Goal: Task Accomplishment & Management: Manage account settings

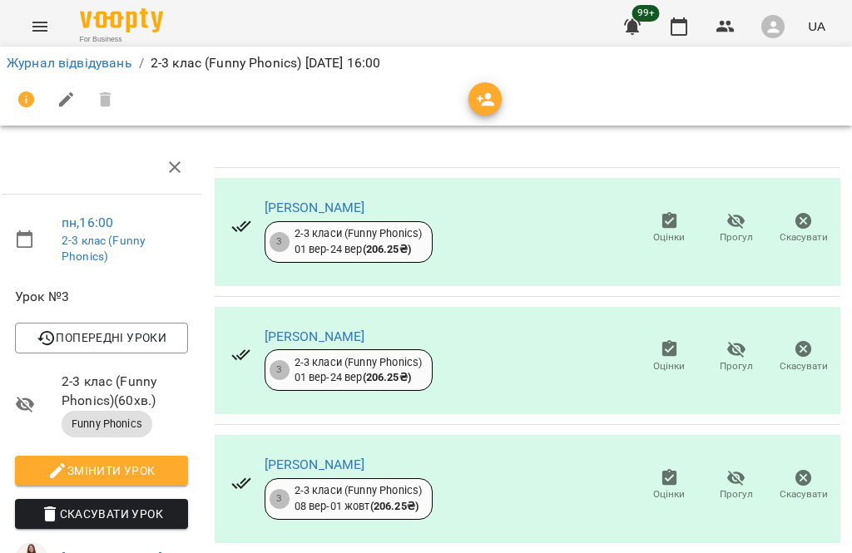
scroll to position [377, 5]
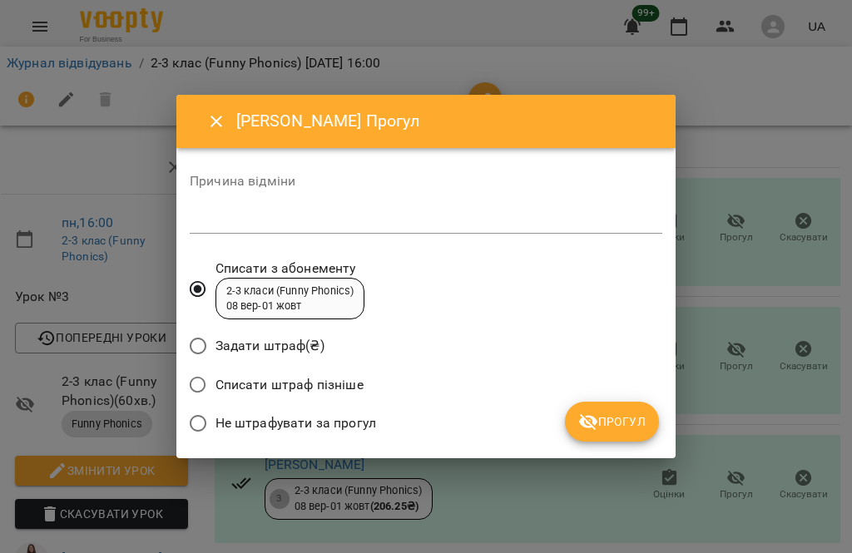
click at [277, 388] on span "Списати штраф пізніше" at bounding box center [290, 385] width 148 height 20
click at [359, 222] on textarea at bounding box center [426, 220] width 473 height 15
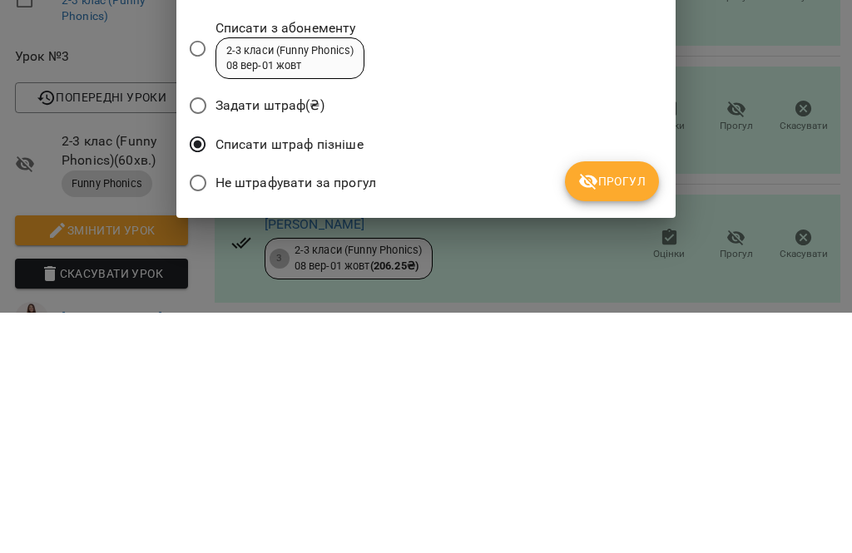
type textarea "*******"
click at [622, 412] on span "Прогул" at bounding box center [611, 422] width 67 height 20
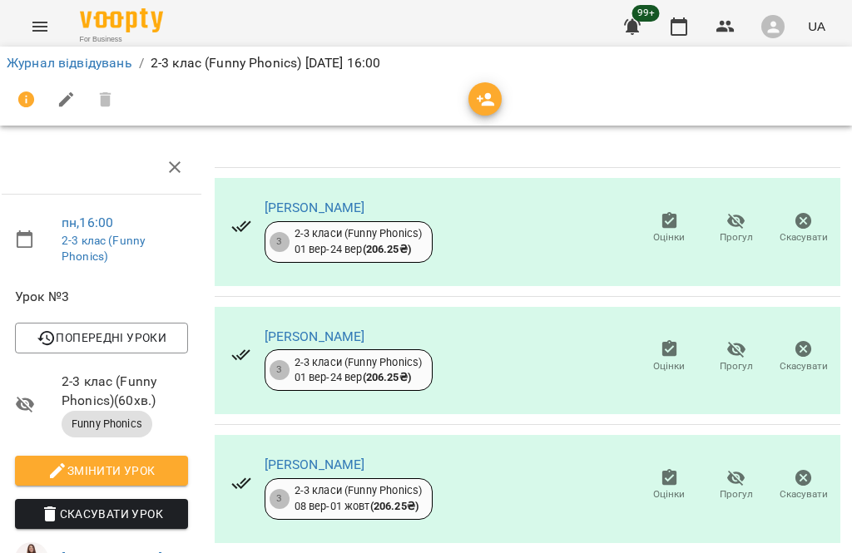
click at [83, 65] on link "Журнал відвідувань" at bounding box center [70, 63] width 126 height 16
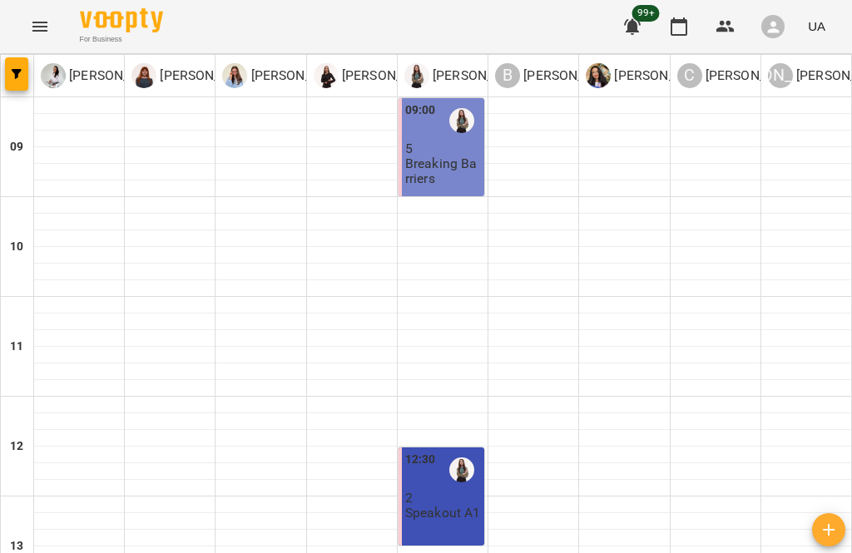
scroll to position [587, 0]
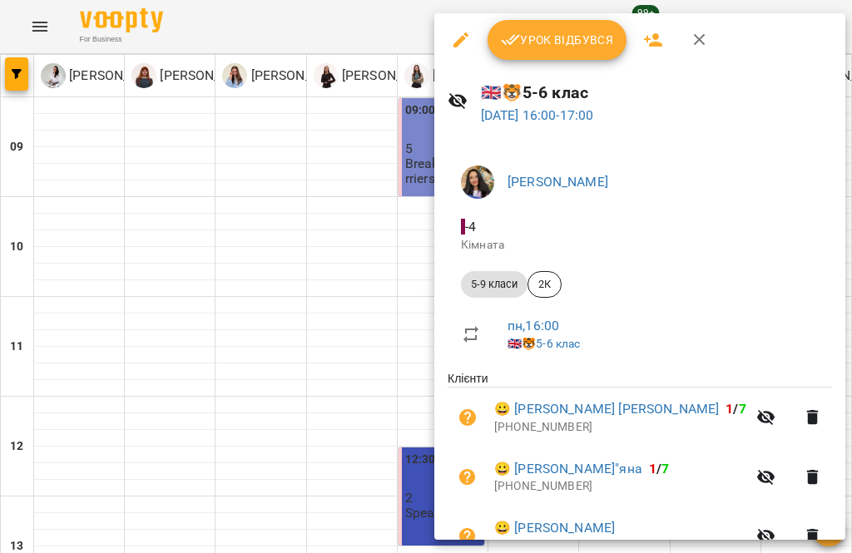
click at [576, 34] on span "Урок відбувся" at bounding box center [557, 40] width 113 height 20
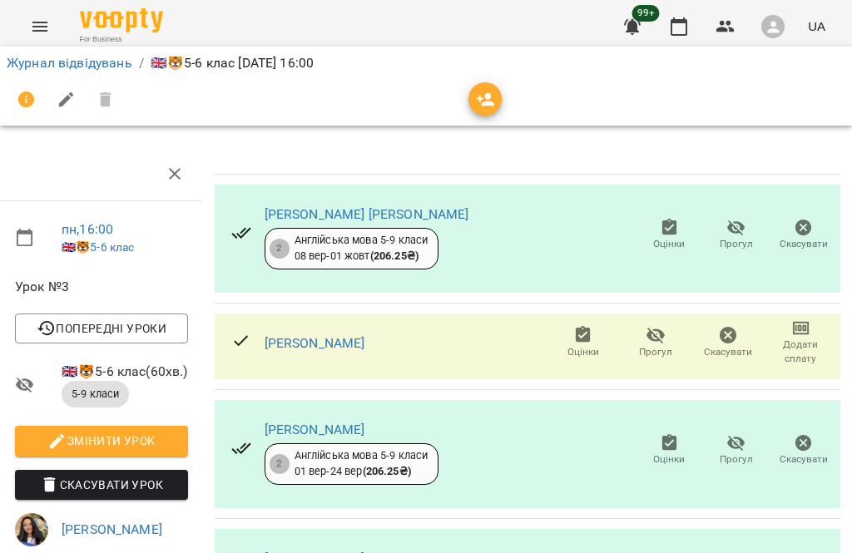
scroll to position [0, 5]
click at [109, 57] on link "Журнал відвідувань" at bounding box center [70, 63] width 126 height 16
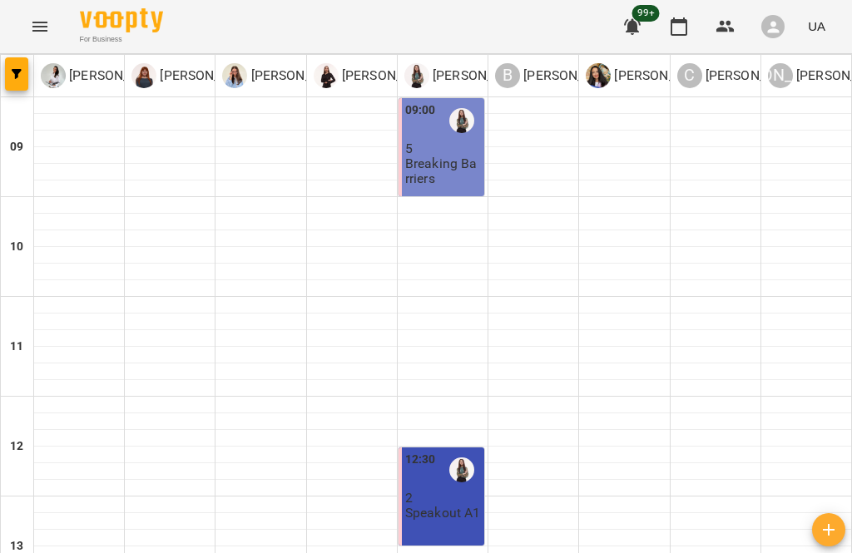
scroll to position [624, 0]
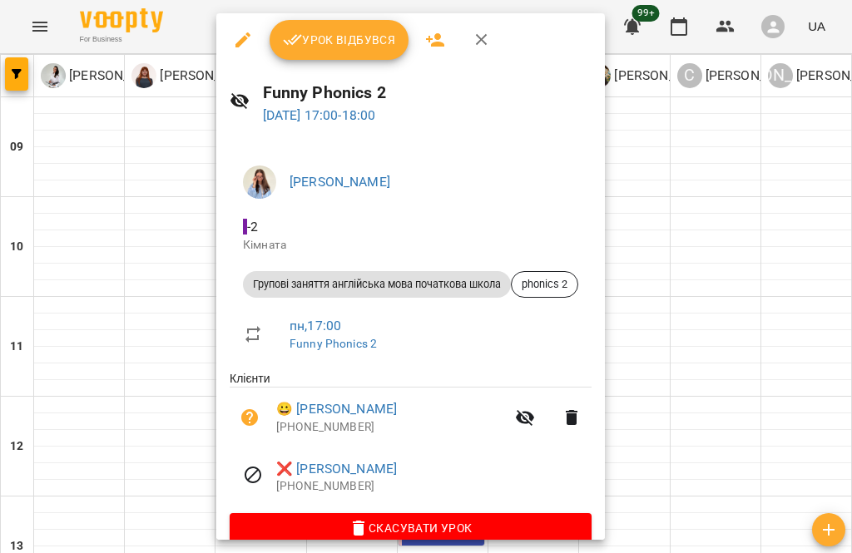
click at [359, 28] on button "Урок відбувся" at bounding box center [340, 40] width 140 height 40
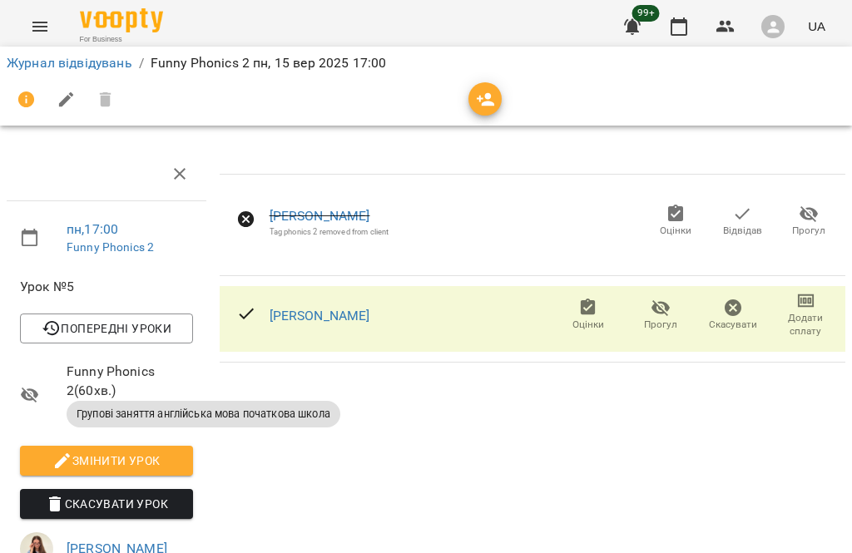
click at [104, 68] on link "Журнал відвідувань" at bounding box center [70, 63] width 126 height 16
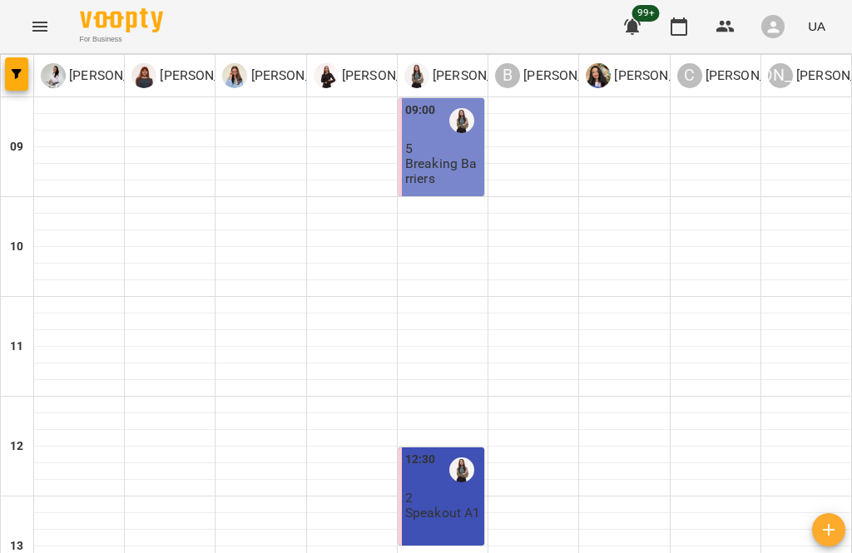
scroll to position [566, 0]
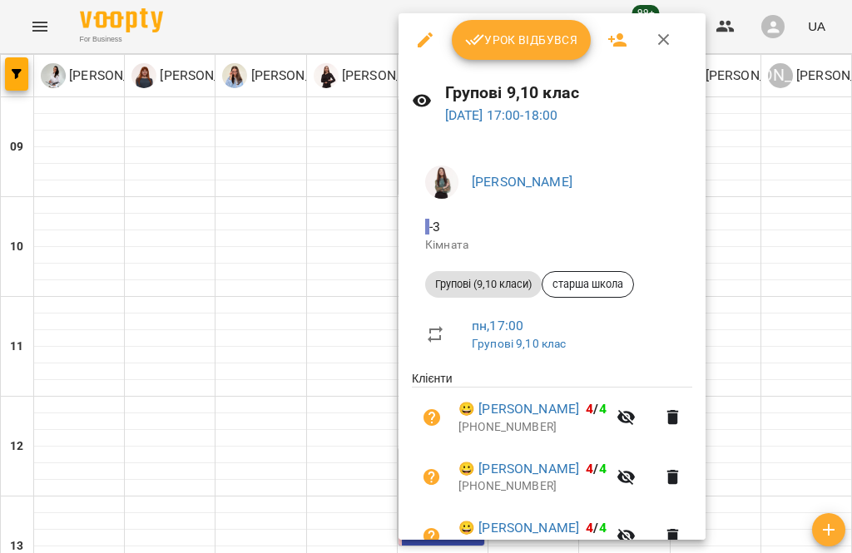
click at [548, 36] on span "Урок відбувся" at bounding box center [521, 40] width 113 height 20
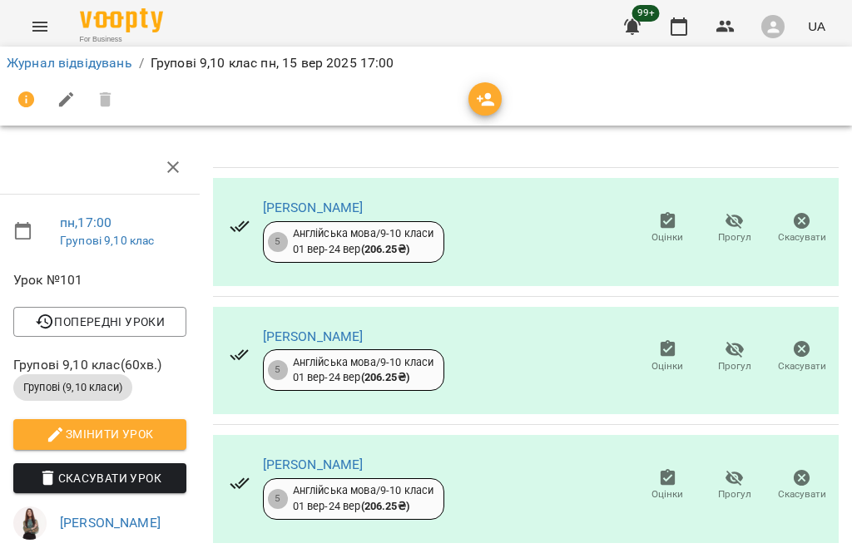
scroll to position [142, 7]
click at [726, 488] on span "Прогул" at bounding box center [734, 495] width 33 height 14
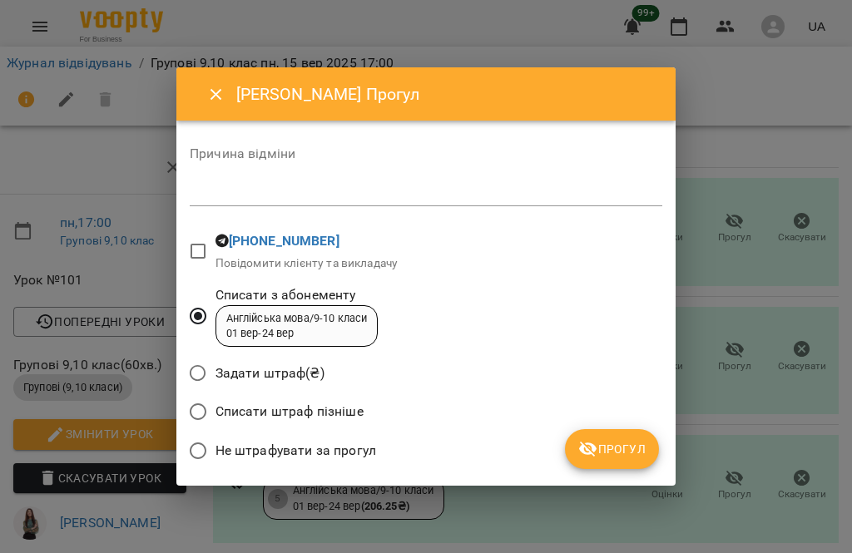
click at [305, 197] on textarea at bounding box center [426, 193] width 473 height 15
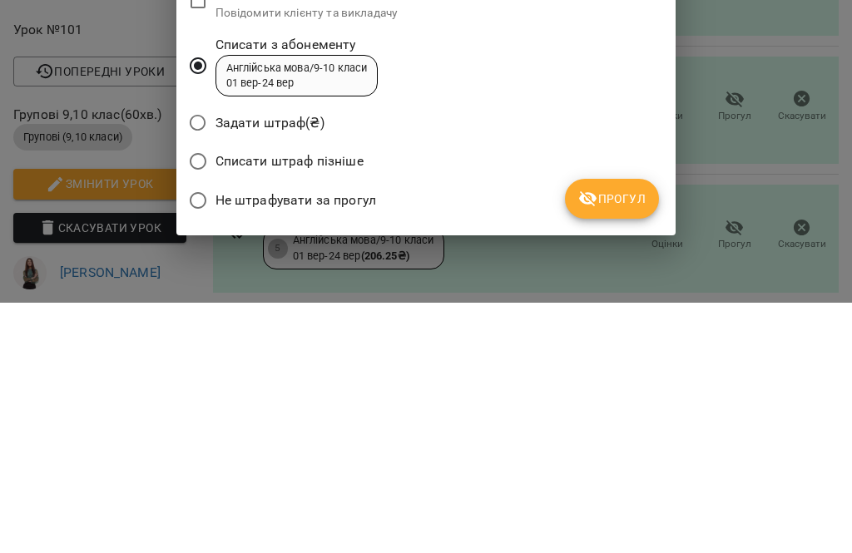
type textarea "*******"
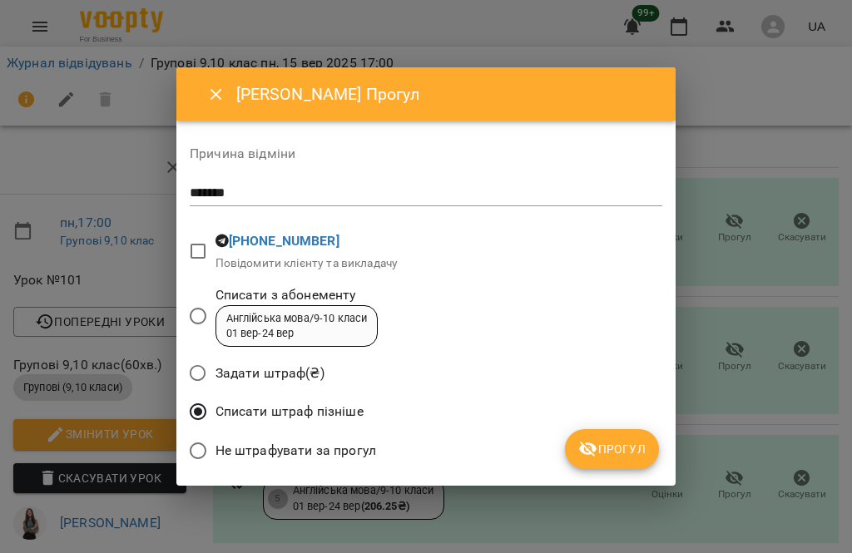
click at [618, 459] on button "Прогул" at bounding box center [612, 449] width 94 height 40
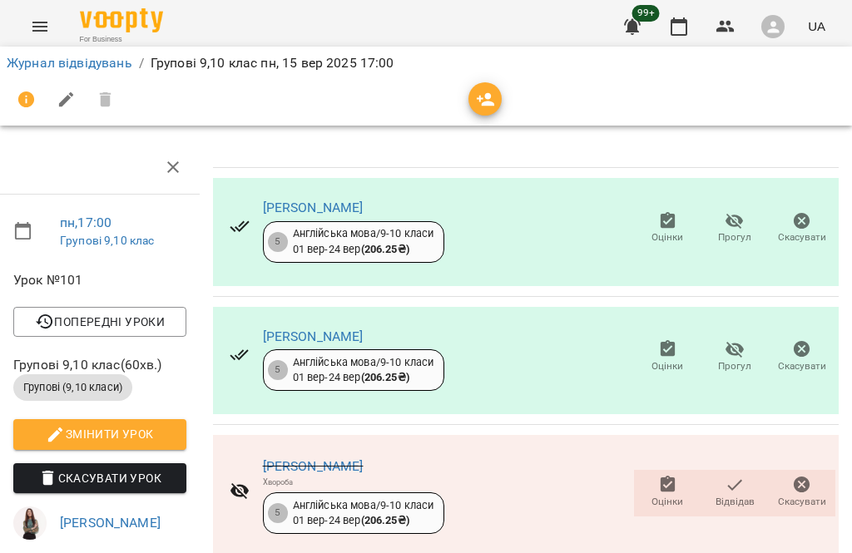
click at [112, 67] on link "Журнал відвідувань" at bounding box center [70, 63] width 126 height 16
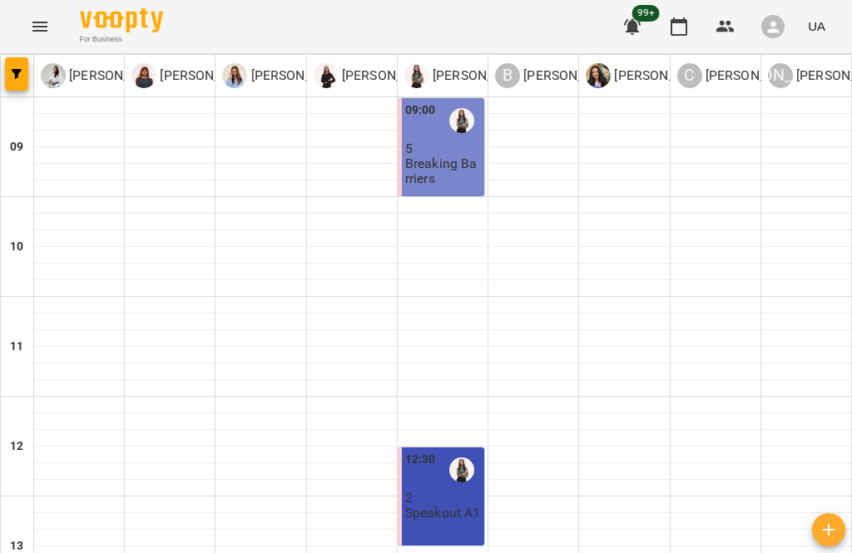
scroll to position [662, 0]
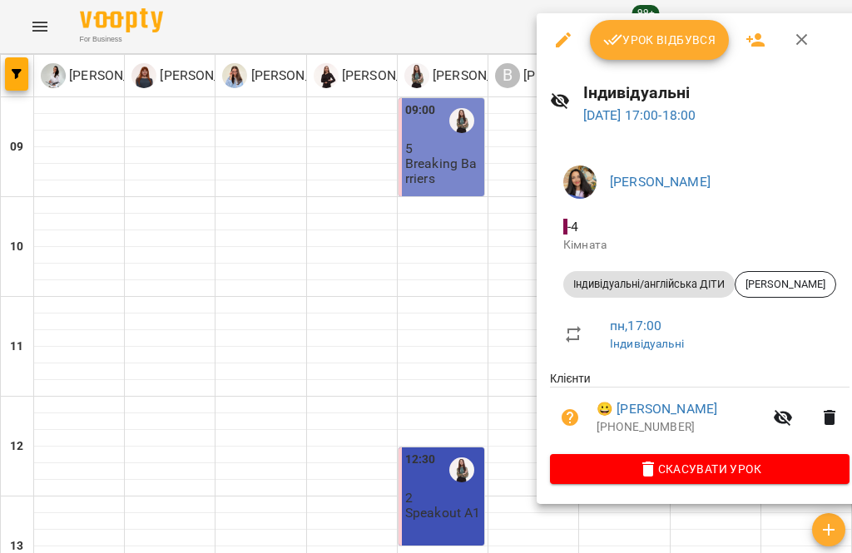
click at [695, 44] on span "Урок відбувся" at bounding box center [659, 40] width 113 height 20
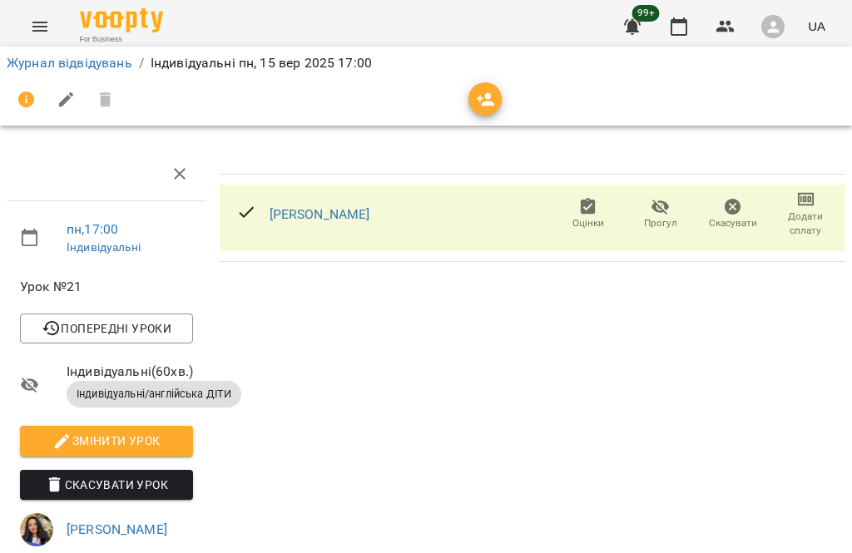
click at [99, 66] on link "Журнал відвідувань" at bounding box center [70, 63] width 126 height 16
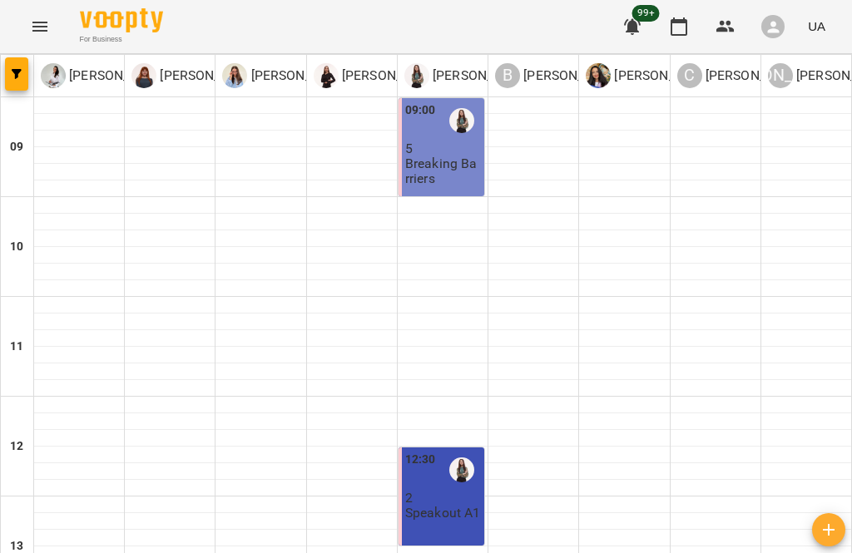
scroll to position [752, 0]
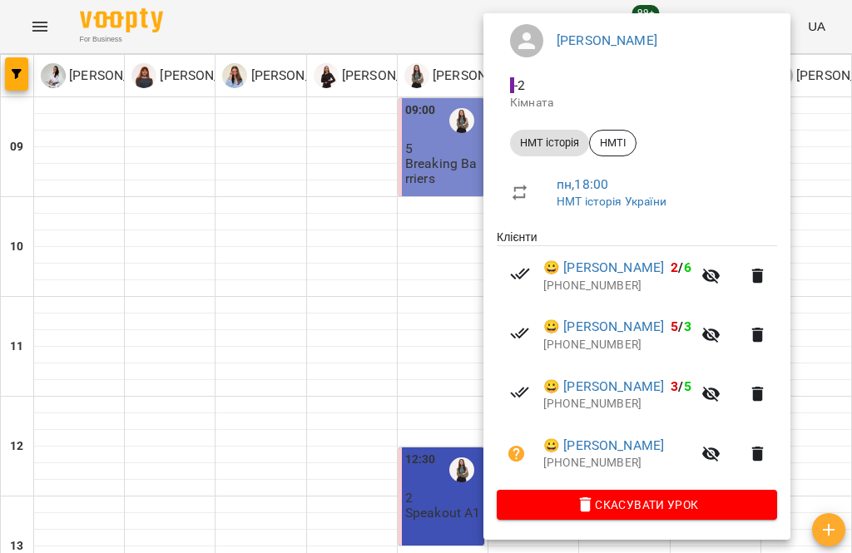
scroll to position [165, 0]
click at [375, 359] on div at bounding box center [426, 276] width 852 height 553
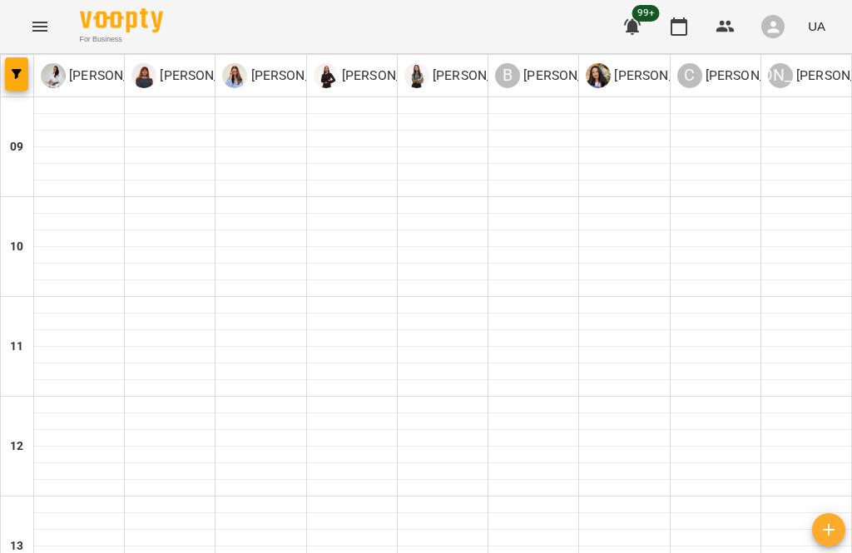
scroll to position [752, 0]
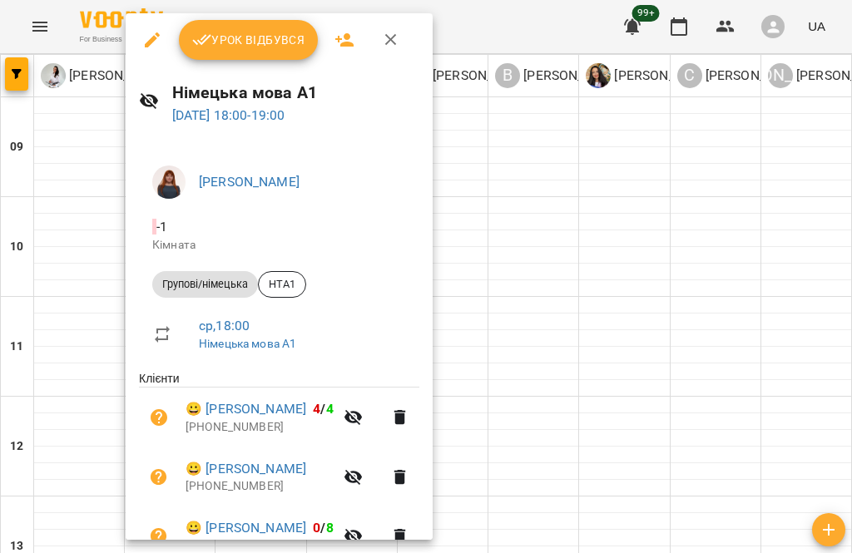
click at [266, 35] on span "Урок відбувся" at bounding box center [248, 40] width 113 height 20
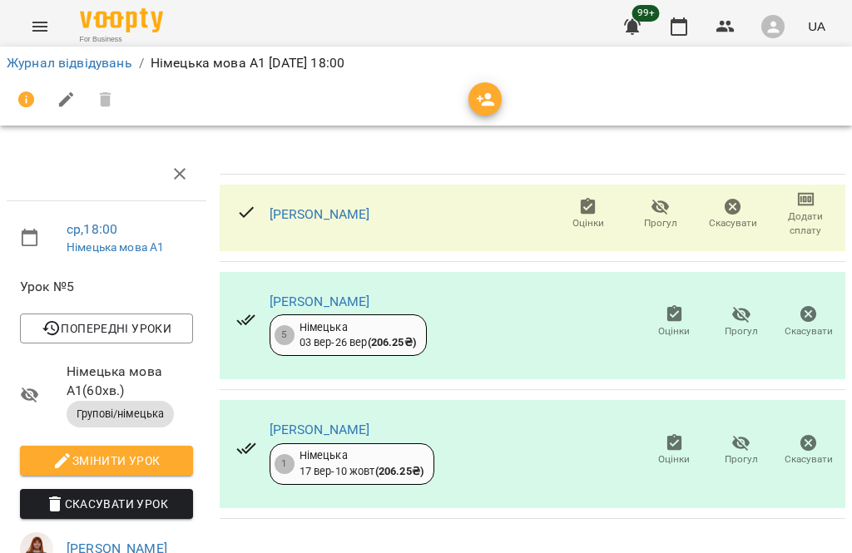
click at [736, 444] on icon "button" at bounding box center [741, 444] width 18 height 16
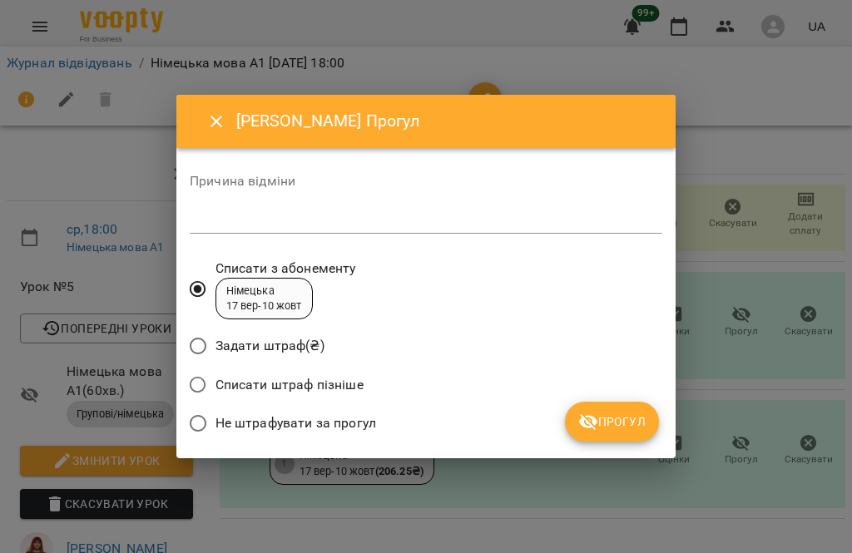
click at [261, 382] on span "Списати штраф пізніше" at bounding box center [290, 385] width 148 height 20
click at [359, 225] on textarea at bounding box center [426, 220] width 473 height 15
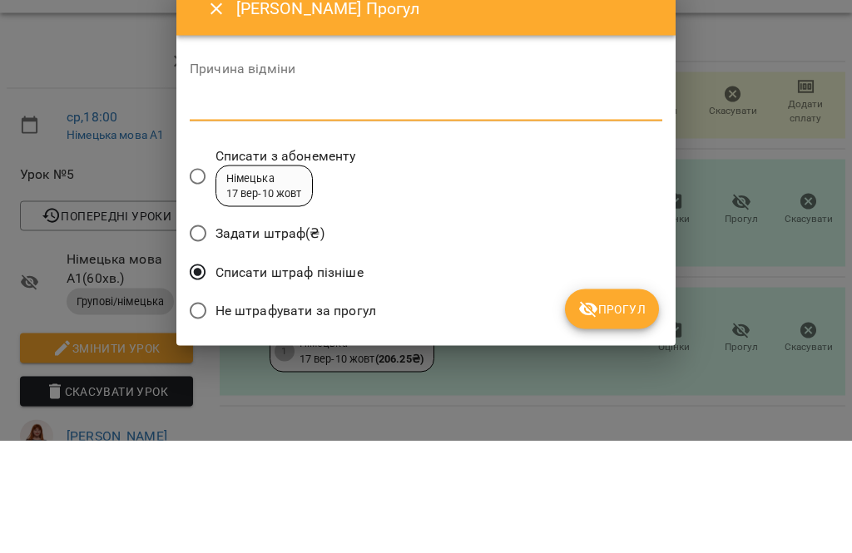
type textarea "*"
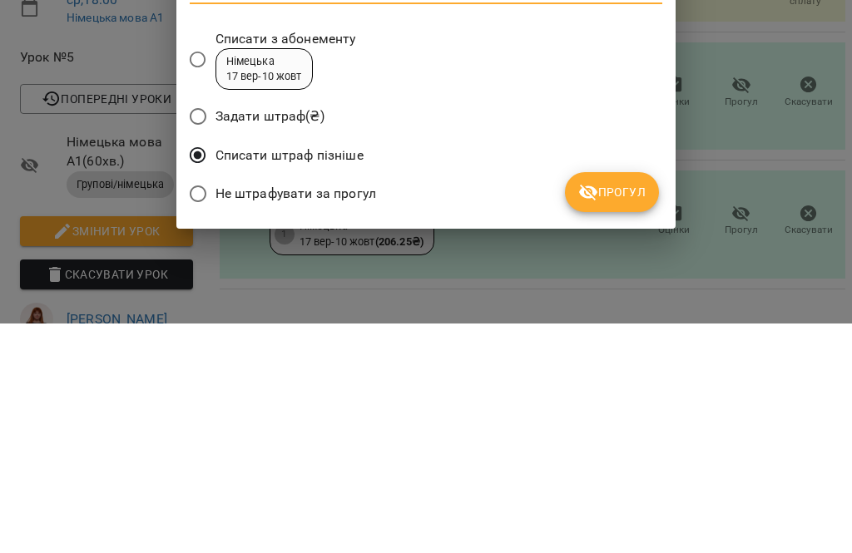
type textarea "*******"
click at [617, 412] on span "Прогул" at bounding box center [611, 422] width 67 height 20
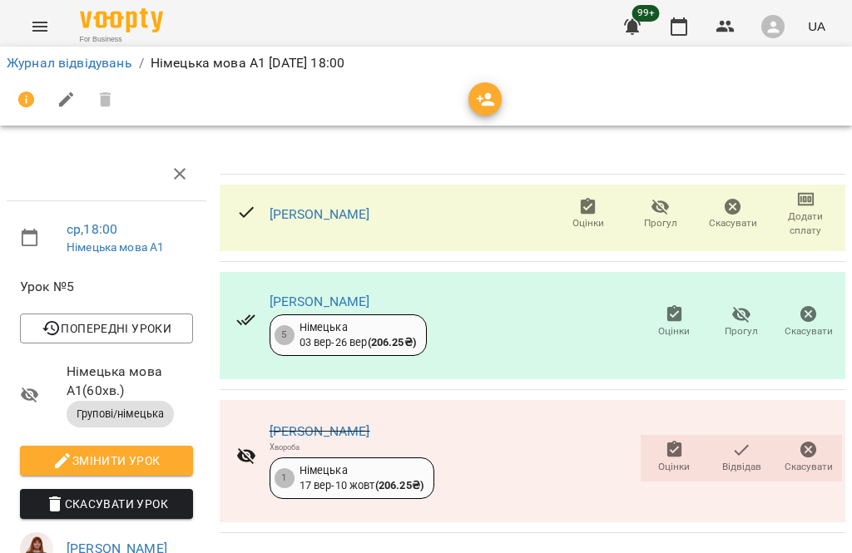
click at [44, 22] on icon "Menu" at bounding box center [40, 27] width 20 height 20
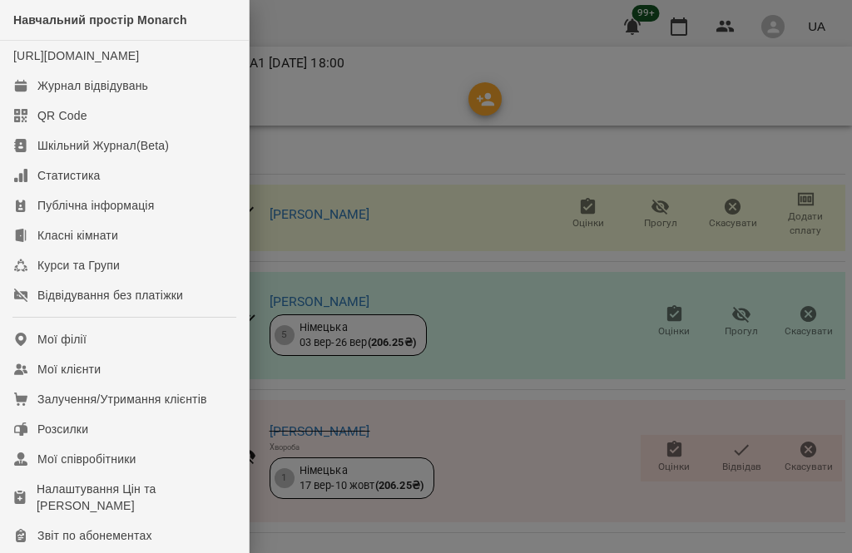
click at [156, 101] on link "Журнал відвідувань" at bounding box center [124, 86] width 249 height 30
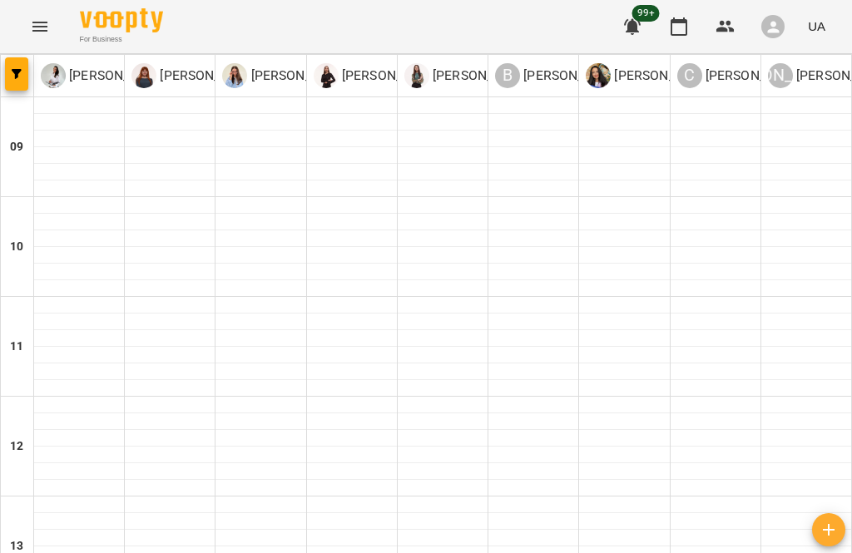
scroll to position [753, 0]
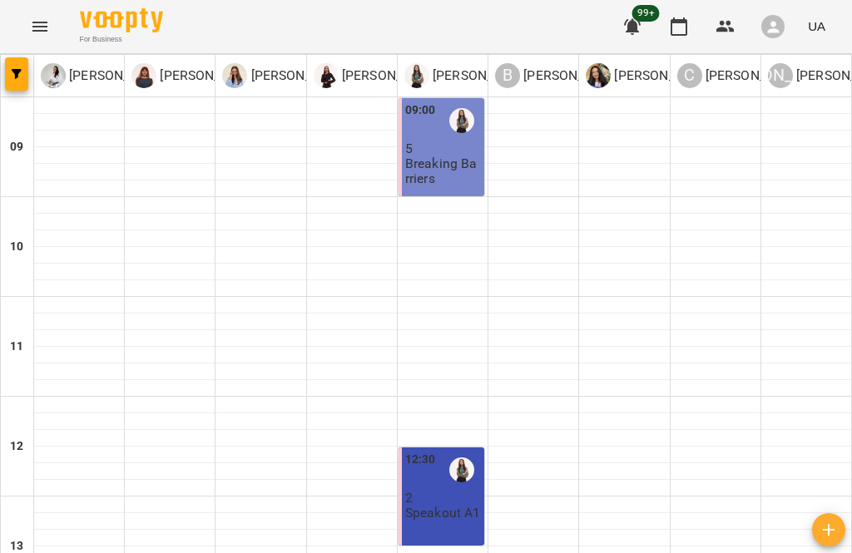
scroll to position [549, 0]
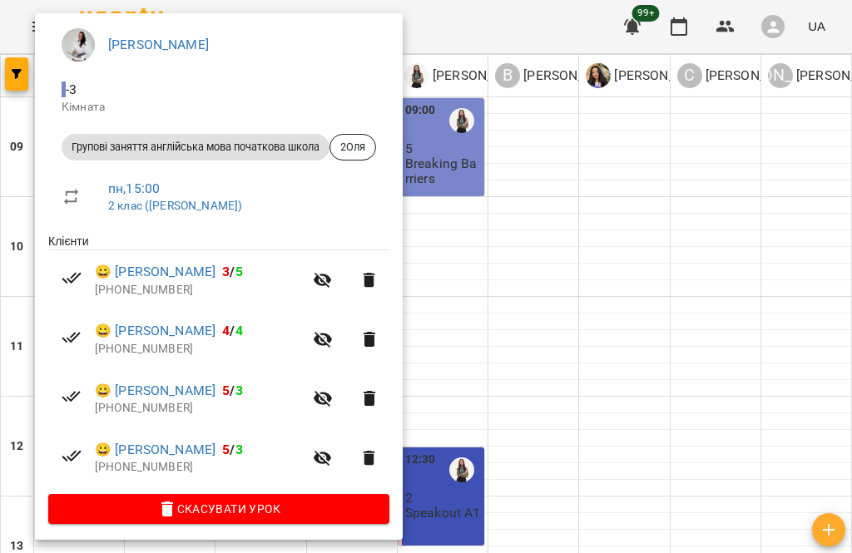
scroll to position [136, 0]
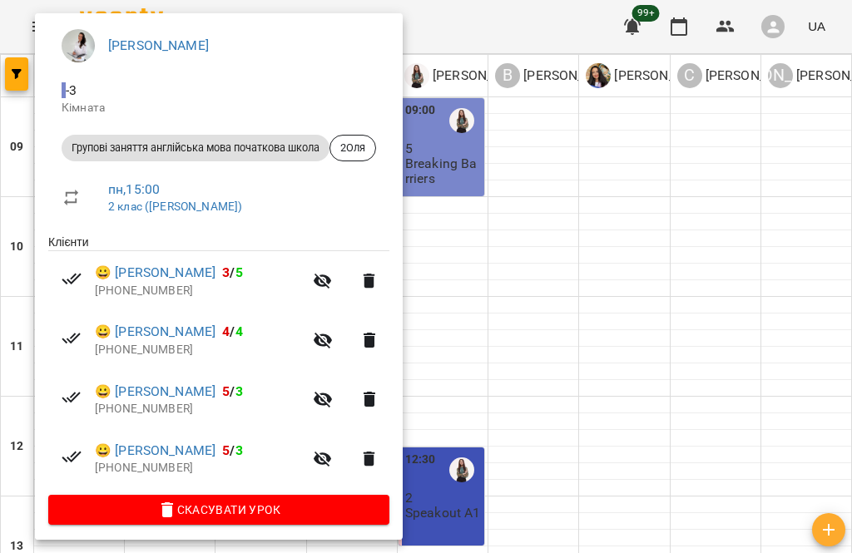
click at [216, 394] on link "😀 [PERSON_NAME]" at bounding box center [155, 392] width 121 height 20
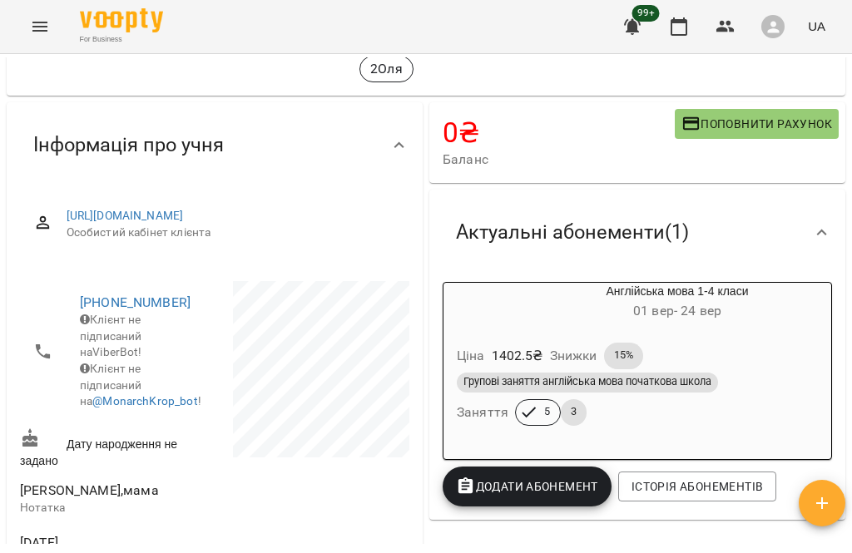
scroll to position [109, 0]
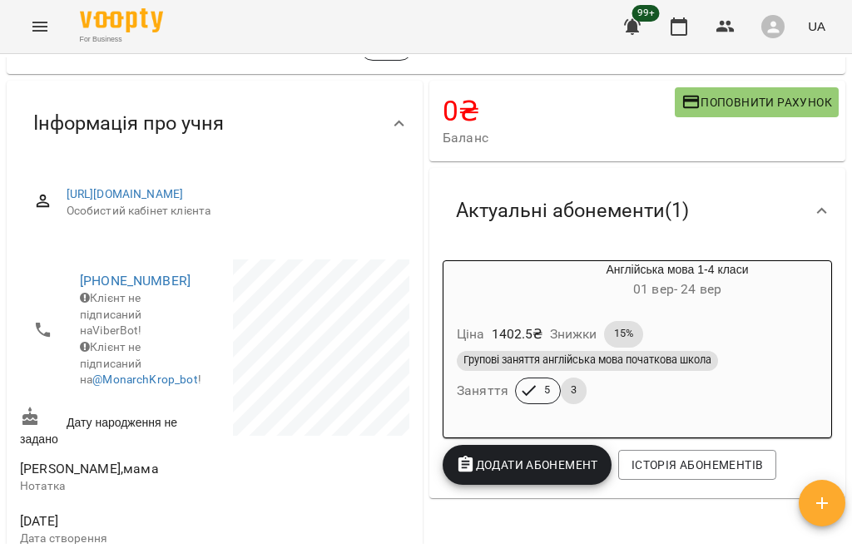
click at [753, 408] on div "Ціна 1402.5 ₴ Знижки 15% Групові заняття англійська мова початкова школа Занятт…" at bounding box center [638, 366] width 388 height 116
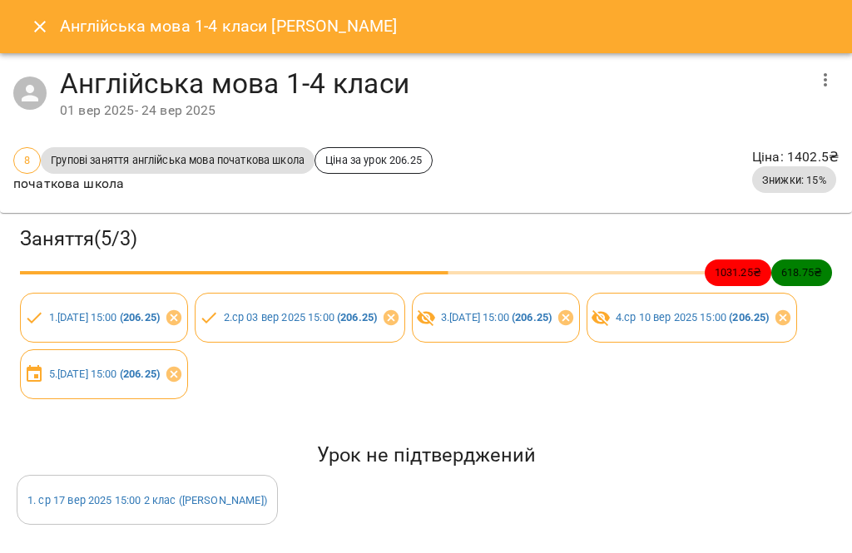
click at [830, 74] on icon "button" at bounding box center [825, 80] width 20 height 20
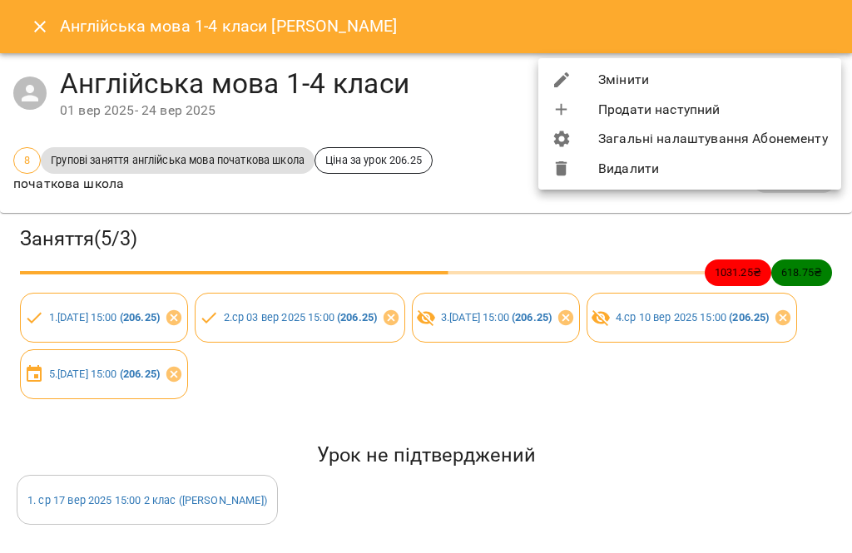
click at [767, 75] on li "Змінити" at bounding box center [689, 80] width 303 height 30
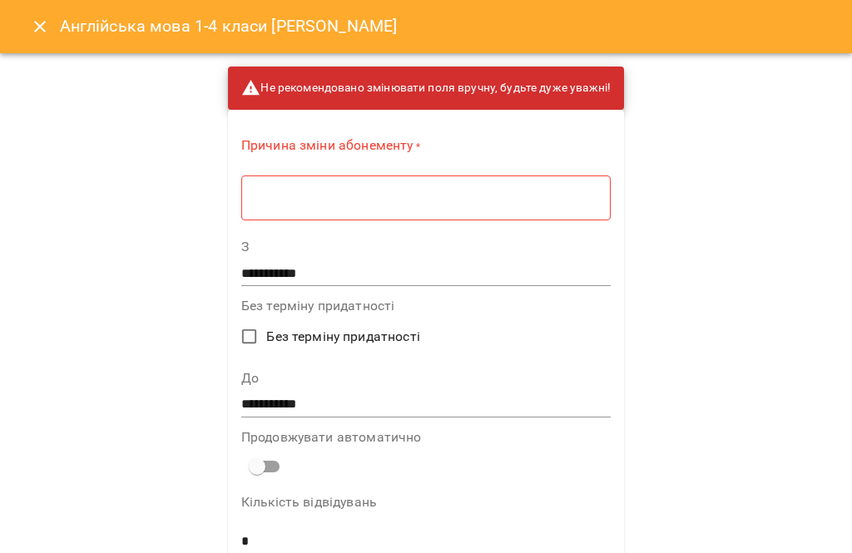
click at [374, 205] on textarea at bounding box center [426, 198] width 346 height 15
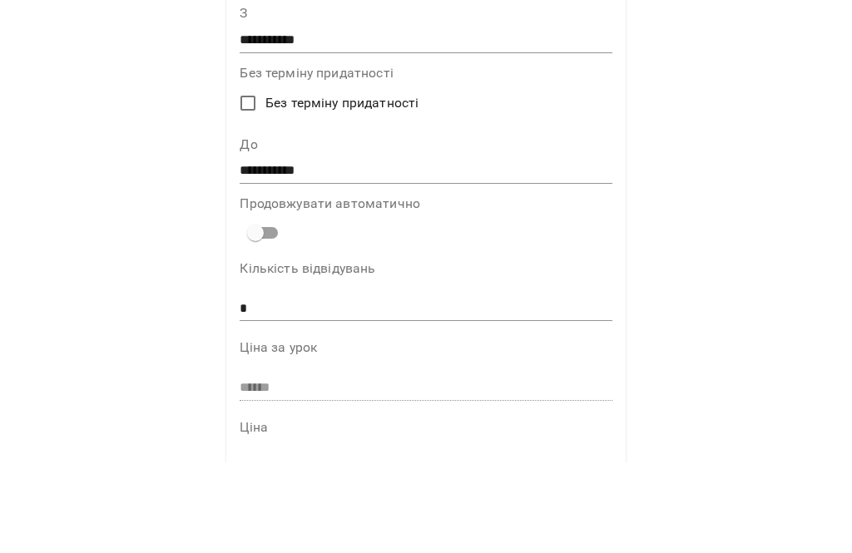
scroll to position [159, 0]
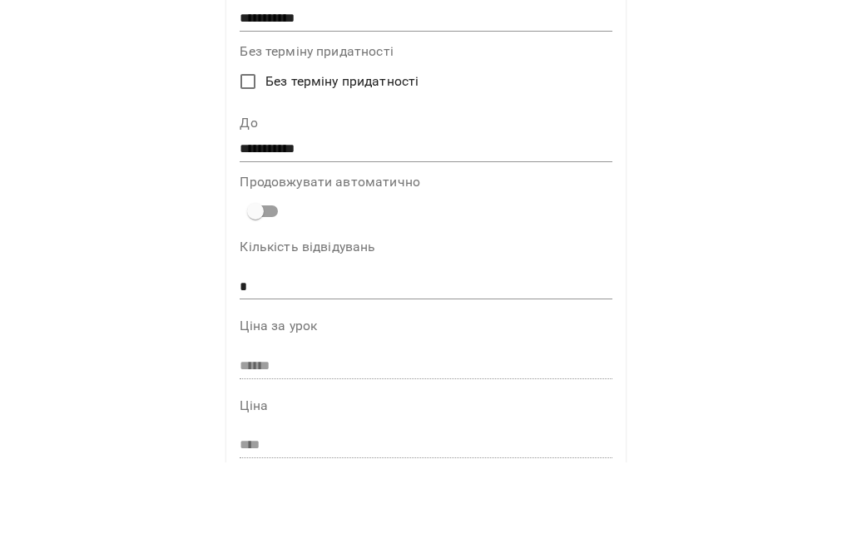
type textarea "**********"
click at [572, 227] on input "**********" at bounding box center [426, 240] width 372 height 27
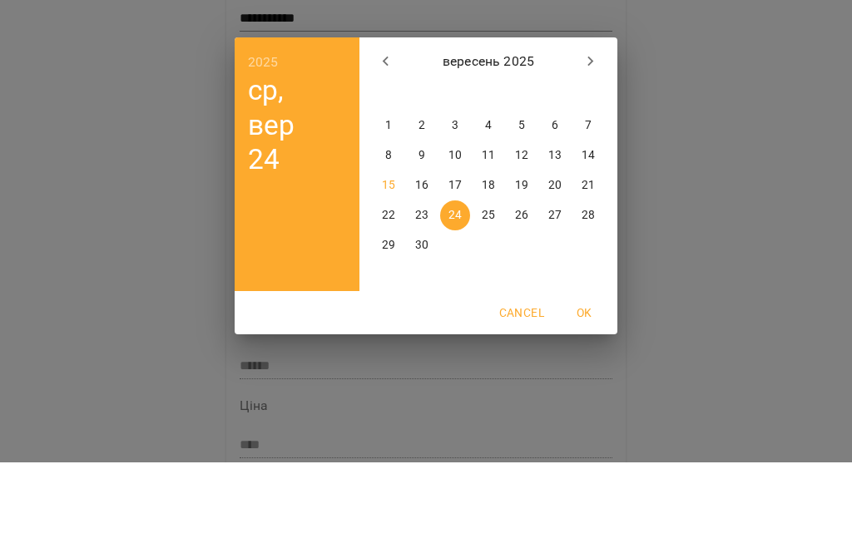
scroll to position [91, 0]
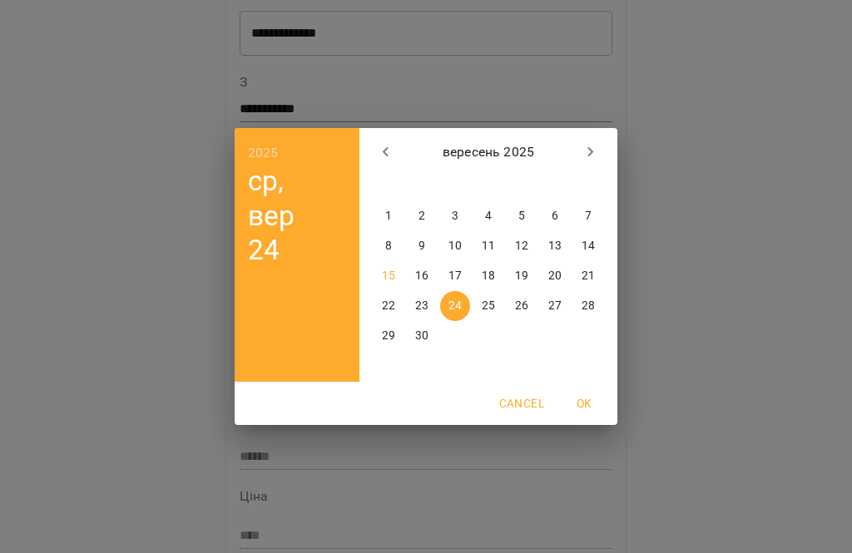
click at [596, 154] on icon "button" at bounding box center [591, 152] width 20 height 20
click at [453, 211] on p "1" at bounding box center [455, 216] width 7 height 17
type input "**********"
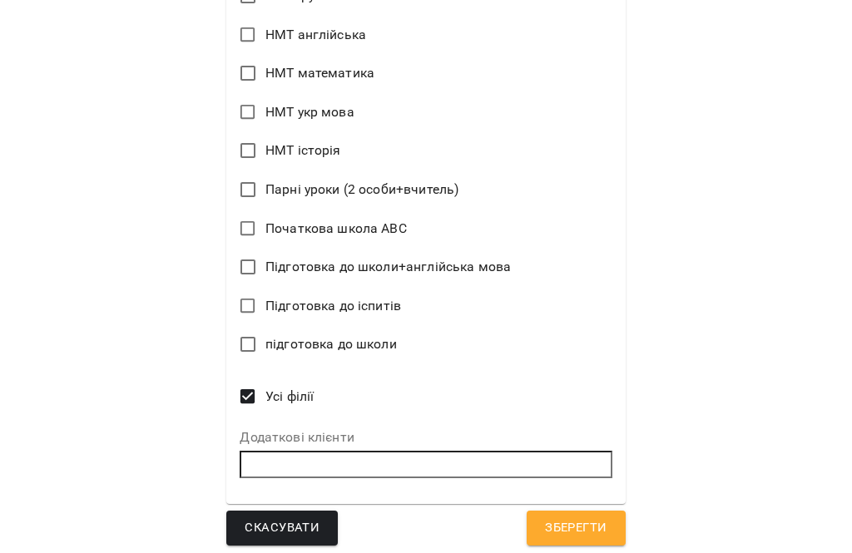
scroll to position [1272, 0]
click at [603, 523] on span "Зберегти" at bounding box center [576, 529] width 62 height 22
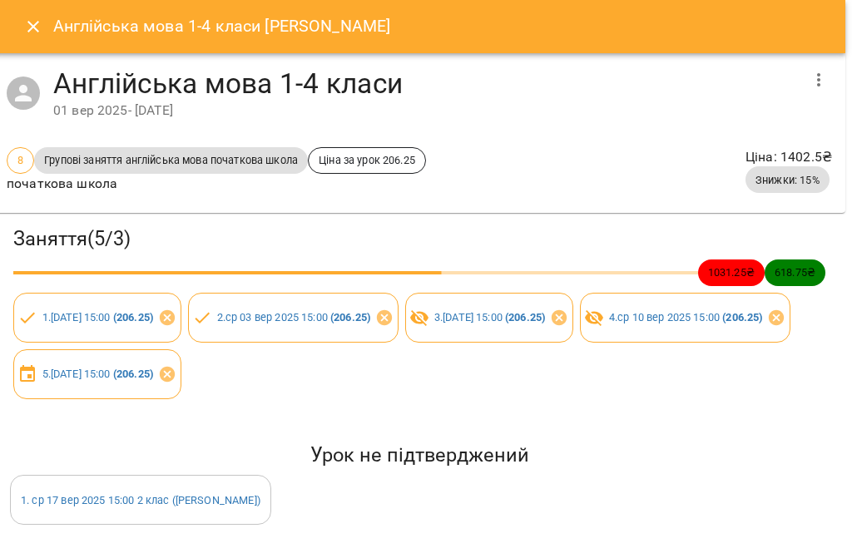
scroll to position [0, 7]
click at [23, 21] on icon "Close" at bounding box center [33, 27] width 20 height 20
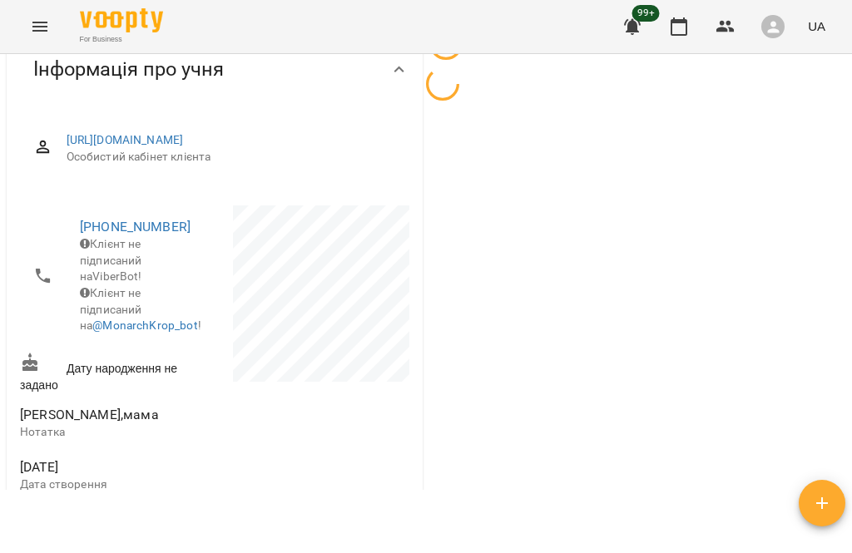
scroll to position [0, 0]
